Goal: Task Accomplishment & Management: Use online tool/utility

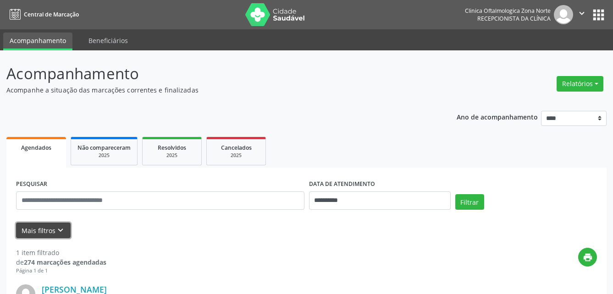
click at [66, 231] on button "Mais filtros keyboard_arrow_down" at bounding box center [43, 231] width 55 height 16
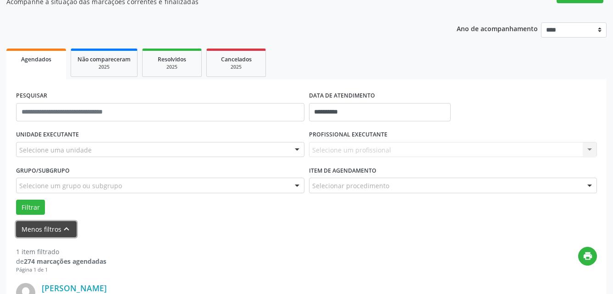
scroll to position [92, 0]
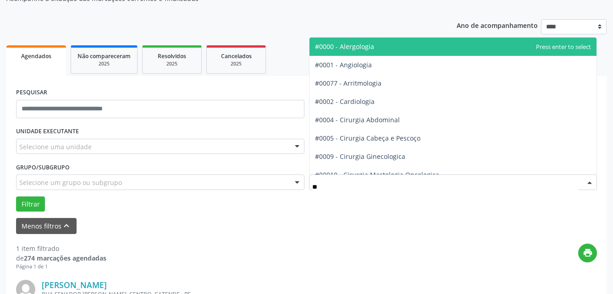
type input "***"
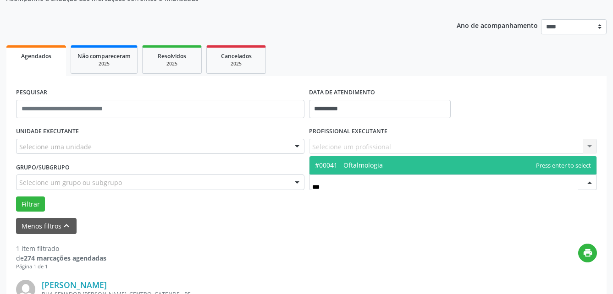
click at [363, 162] on span "#00041 - Oftalmologia" at bounding box center [349, 165] width 68 height 9
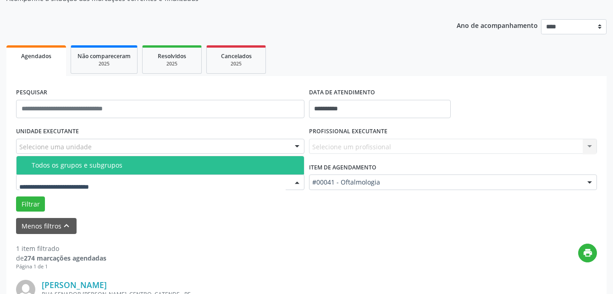
click at [277, 182] on div at bounding box center [160, 183] width 288 height 16
click at [212, 166] on div "Todos os grupos e subgrupos" at bounding box center [165, 165] width 267 height 7
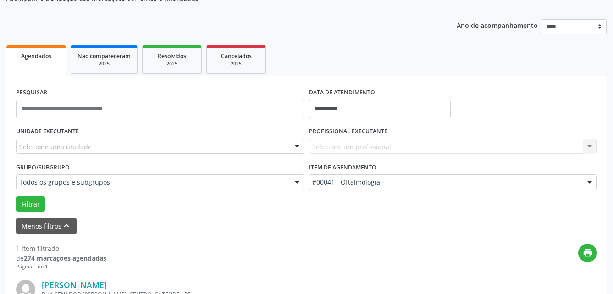
click at [270, 142] on div "Selecione uma unidade" at bounding box center [160, 147] width 288 height 16
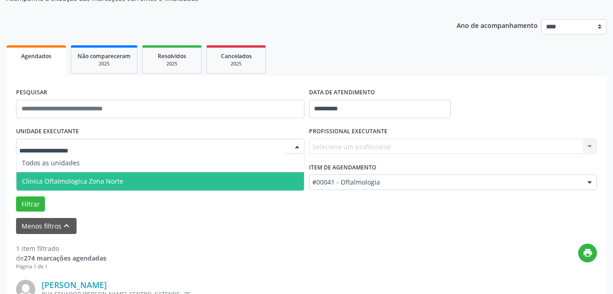
click at [249, 182] on span "Clinica Oftalmologica Zona Norte" at bounding box center [160, 181] width 287 height 18
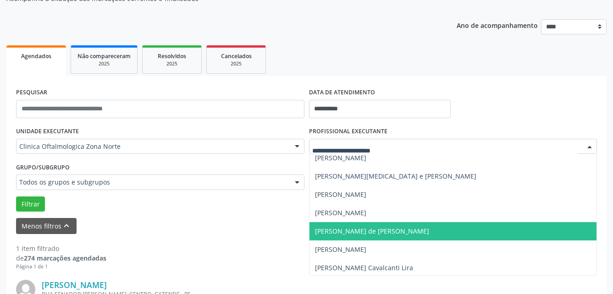
scroll to position [62, 0]
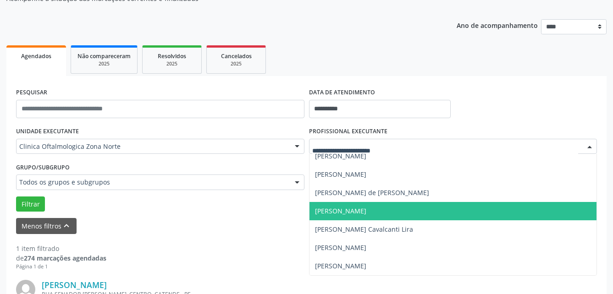
click at [382, 216] on span "[PERSON_NAME]" at bounding box center [452, 211] width 287 height 18
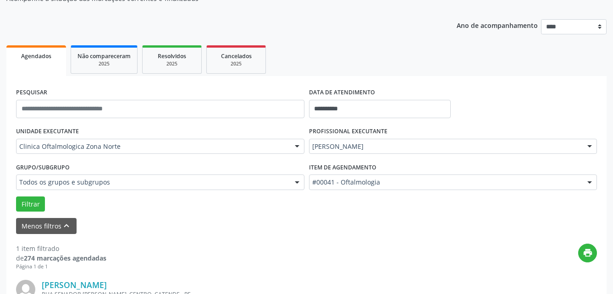
click at [234, 253] on div "print" at bounding box center [351, 257] width 490 height 27
click at [347, 105] on input "**********" at bounding box center [380, 109] width 142 height 18
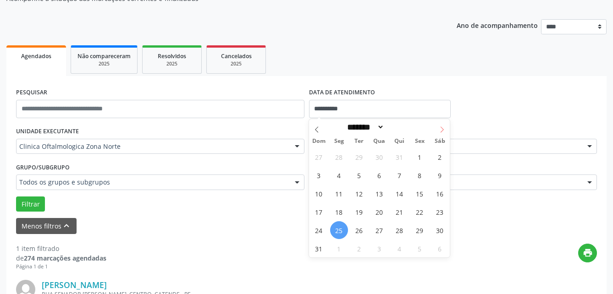
click at [446, 131] on span at bounding box center [442, 127] width 16 height 16
click at [316, 130] on icon at bounding box center [317, 130] width 6 height 6
click at [443, 127] on icon at bounding box center [442, 130] width 6 height 6
select select "*"
click at [342, 160] on span "1" at bounding box center [339, 157] width 18 height 18
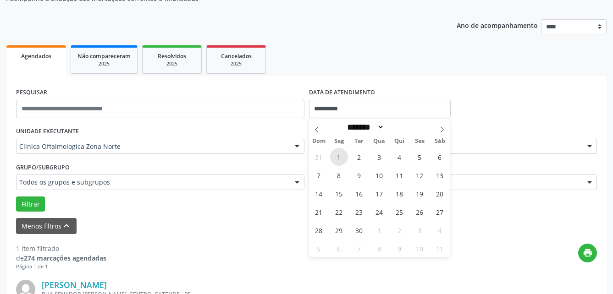
type input "**********"
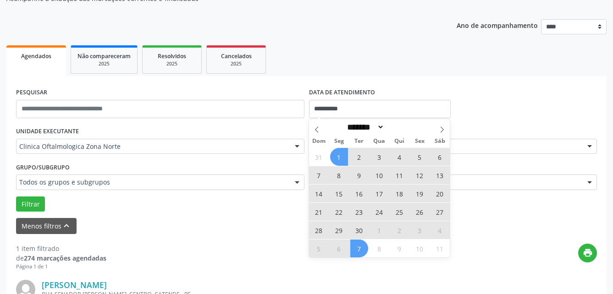
click at [359, 248] on span "7" at bounding box center [359, 249] width 18 height 18
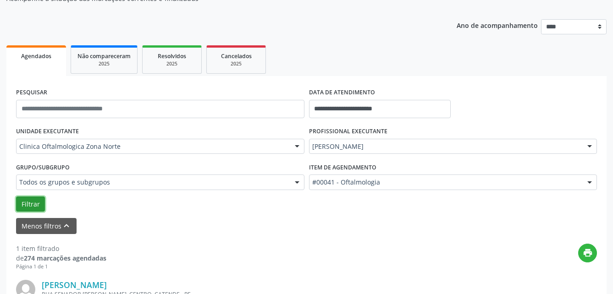
click at [30, 205] on button "Filtrar" at bounding box center [30, 205] width 29 height 16
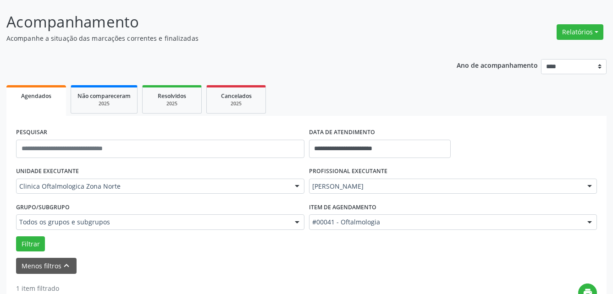
scroll to position [0, 0]
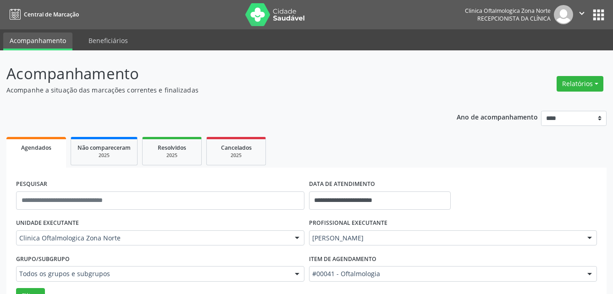
click at [583, 9] on icon "" at bounding box center [582, 13] width 10 height 10
click at [568, 53] on link "Sair" at bounding box center [558, 56] width 63 height 13
